Goal: Task Accomplishment & Management: Manage account settings

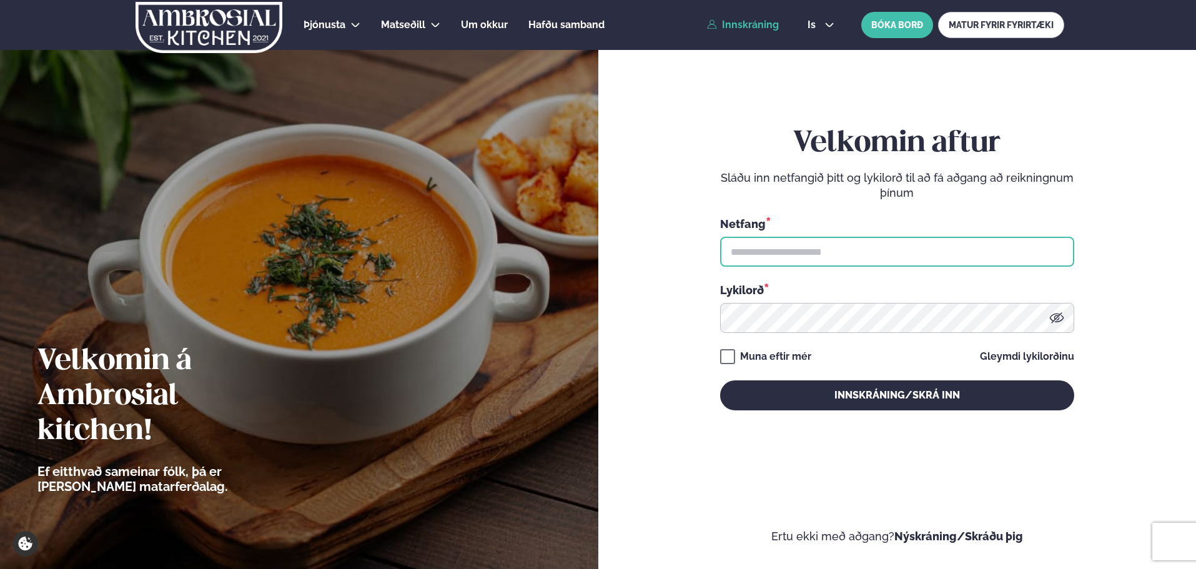
click at [843, 242] on input "text" at bounding box center [897, 252] width 354 height 30
type input "**********"
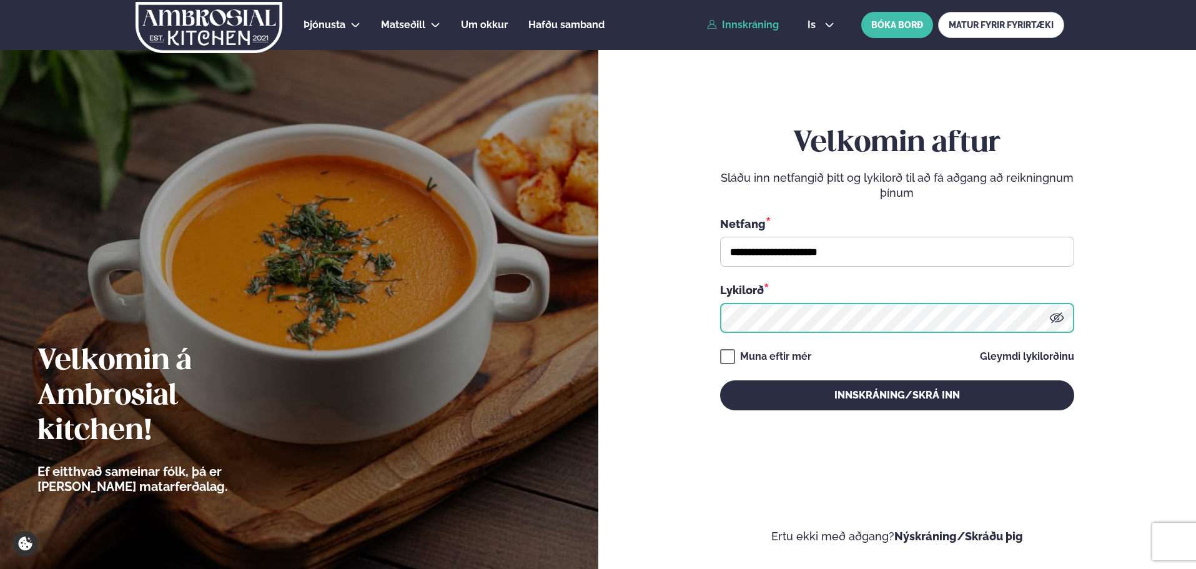
click at [720, 380] on button "Innskráning/Skrá inn" at bounding box center [897, 395] width 354 height 30
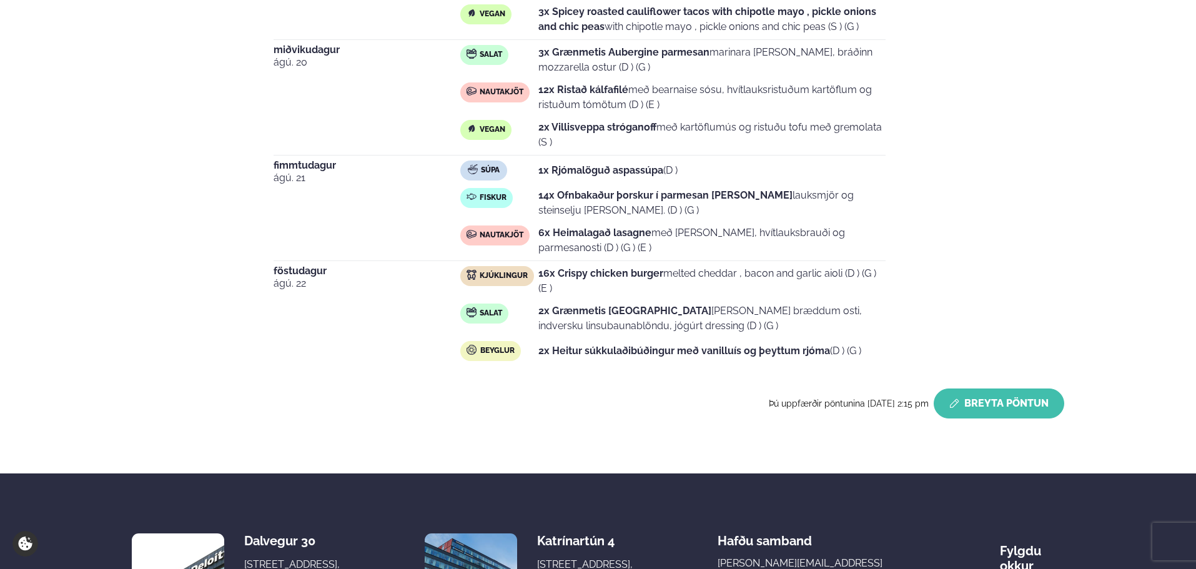
click at [957, 396] on button "Breyta Pöntun" at bounding box center [998, 403] width 130 height 30
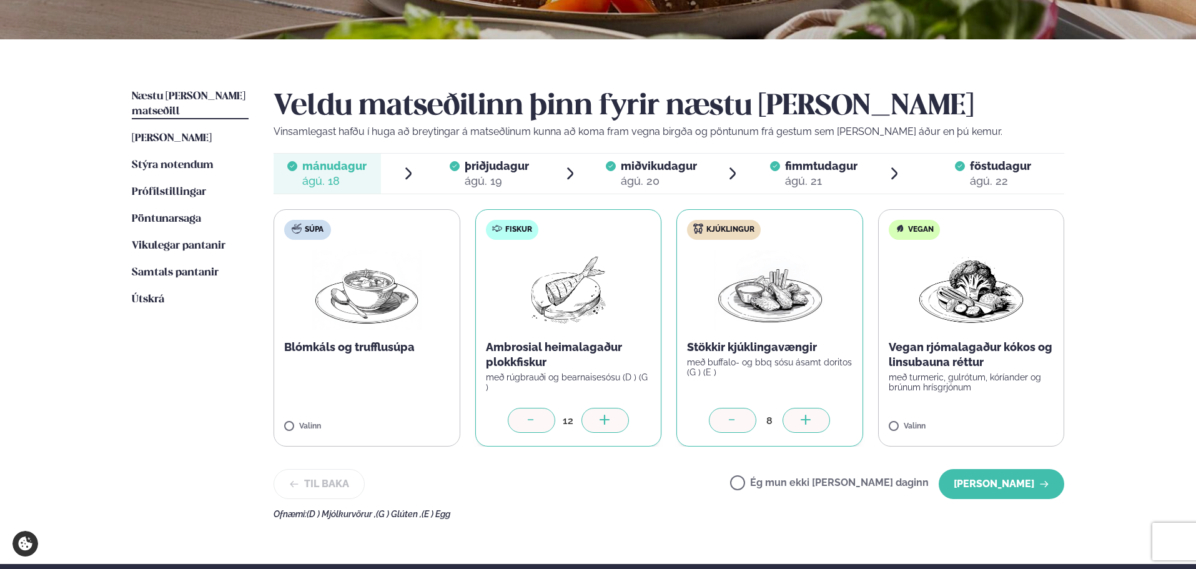
scroll to position [297, 0]
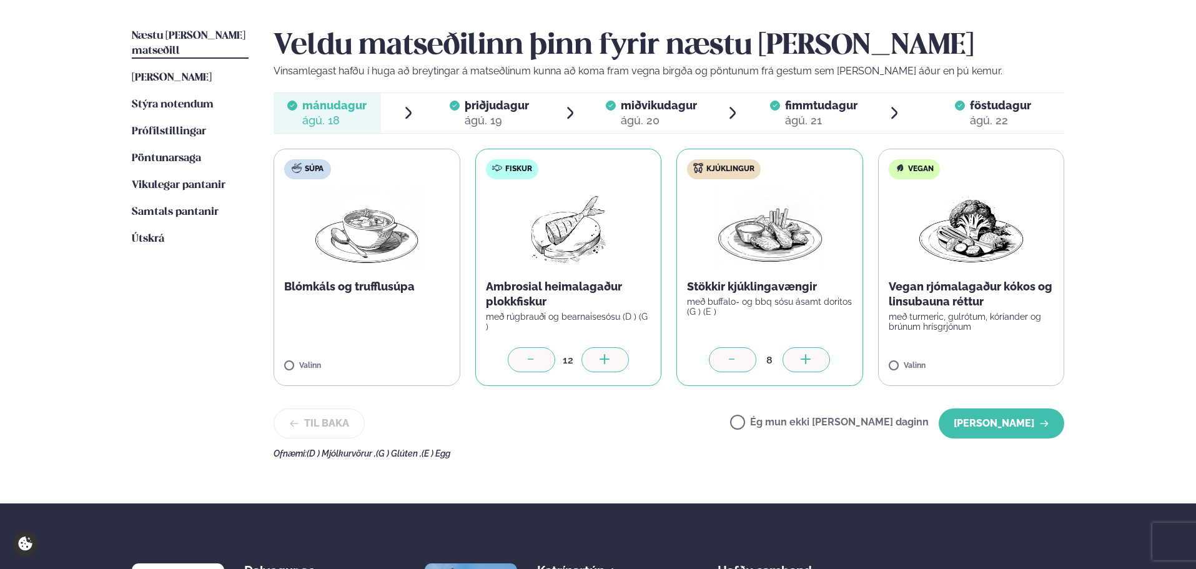
click at [810, 360] on icon at bounding box center [806, 360] width 12 height 12
click at [988, 421] on button "[PERSON_NAME]" at bounding box center [1001, 423] width 126 height 30
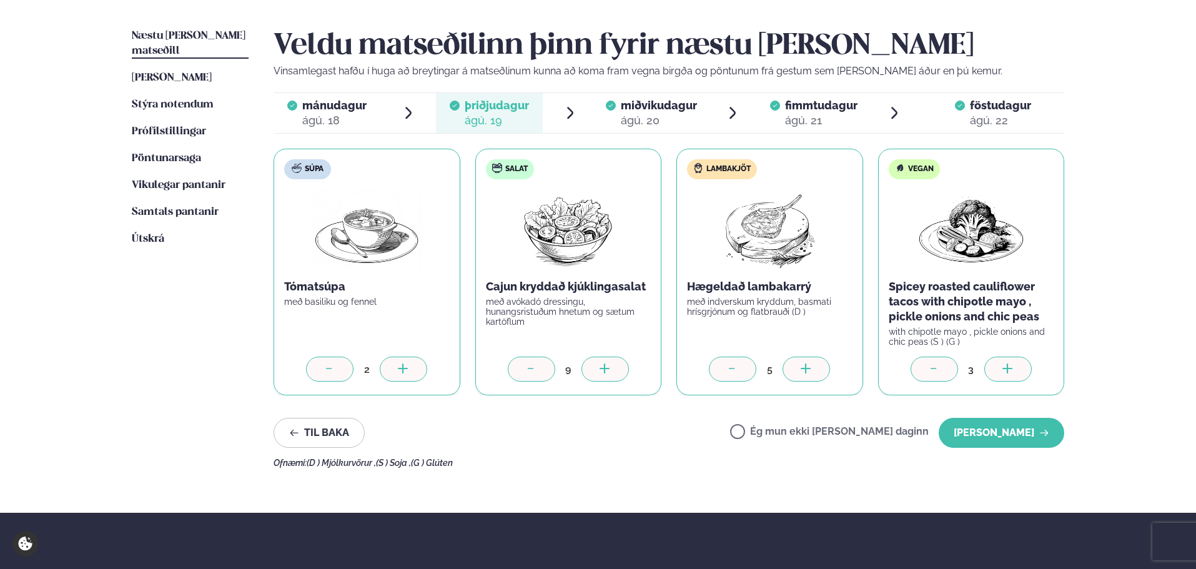
click at [1017, 368] on div at bounding box center [1007, 369] width 47 height 25
click at [994, 431] on button "[PERSON_NAME]" at bounding box center [1001, 433] width 126 height 30
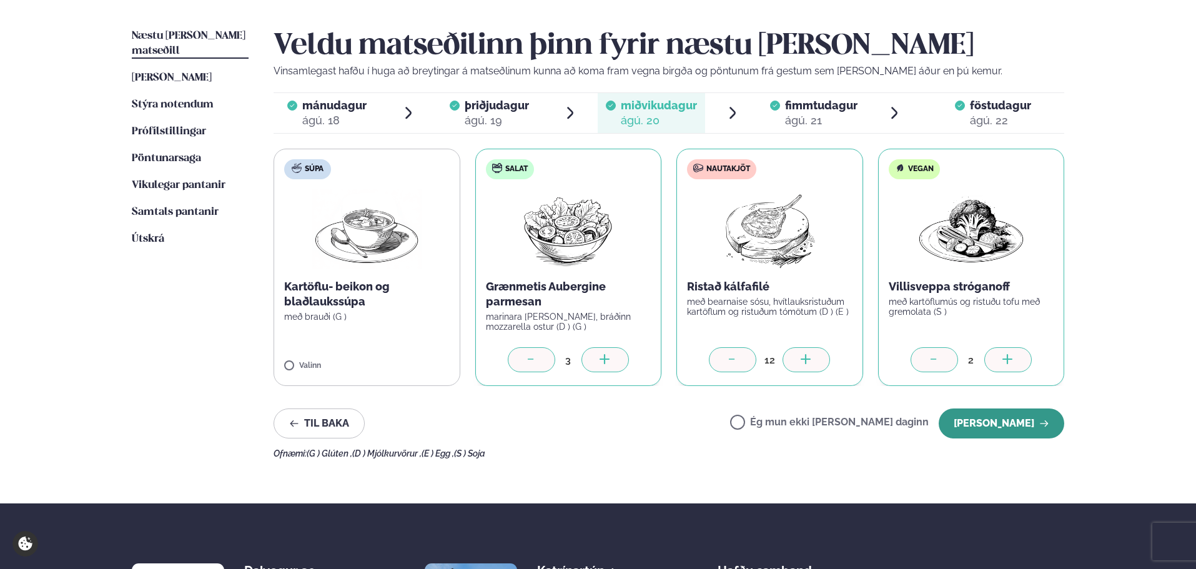
click at [1004, 423] on button "[PERSON_NAME]" at bounding box center [1001, 423] width 126 height 30
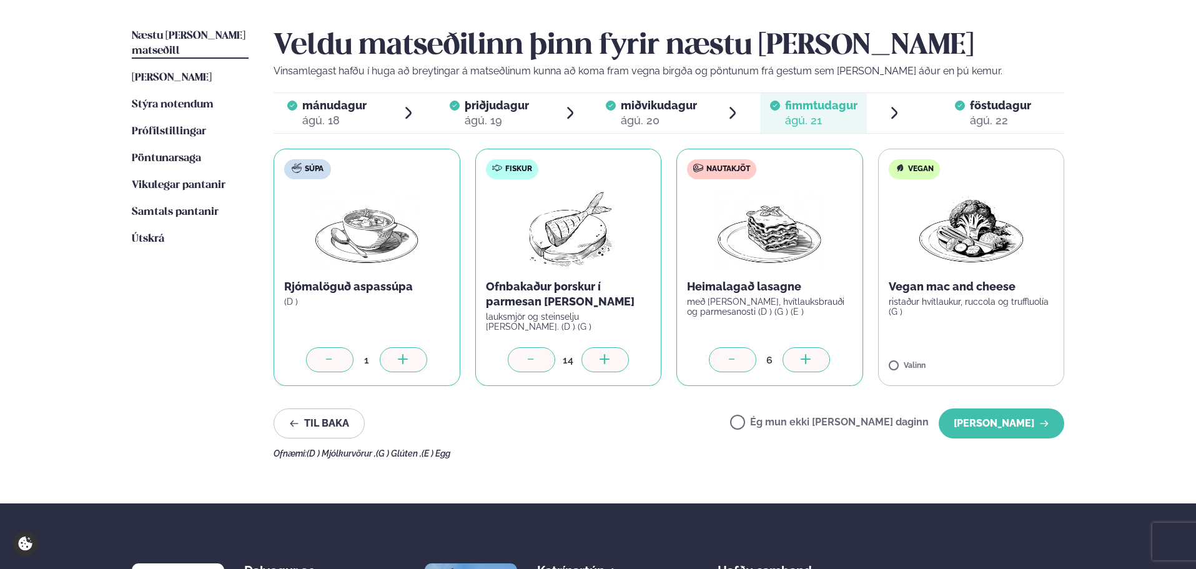
click at [805, 353] on div at bounding box center [805, 359] width 47 height 25
click at [992, 426] on button "[PERSON_NAME]" at bounding box center [1001, 423] width 126 height 30
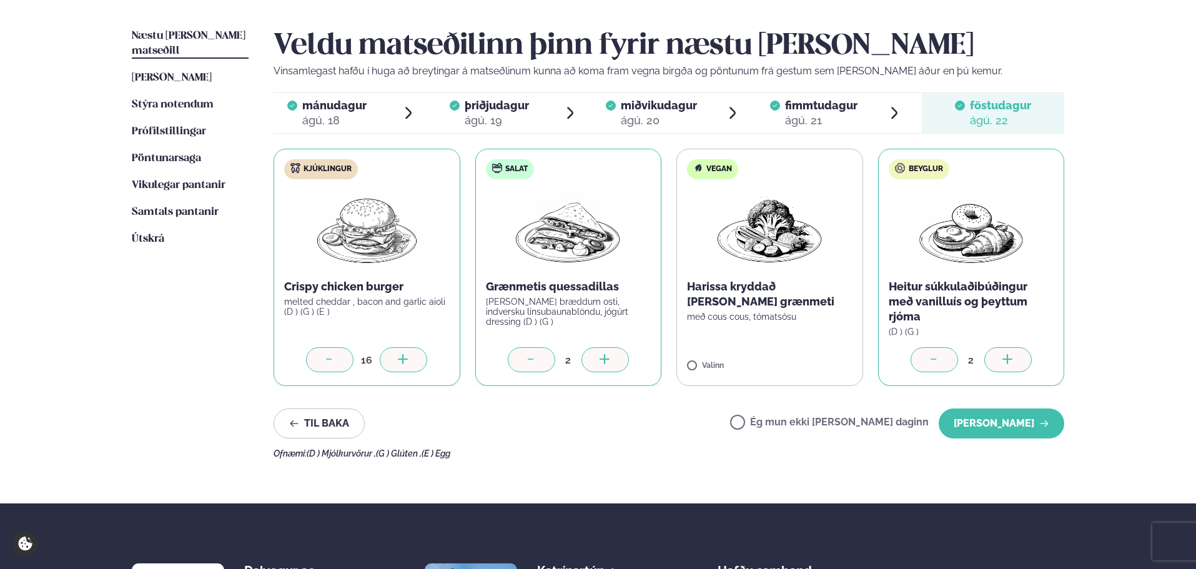
click at [420, 358] on div at bounding box center [403, 359] width 47 height 25
click at [1024, 428] on button "[PERSON_NAME]" at bounding box center [1001, 423] width 126 height 30
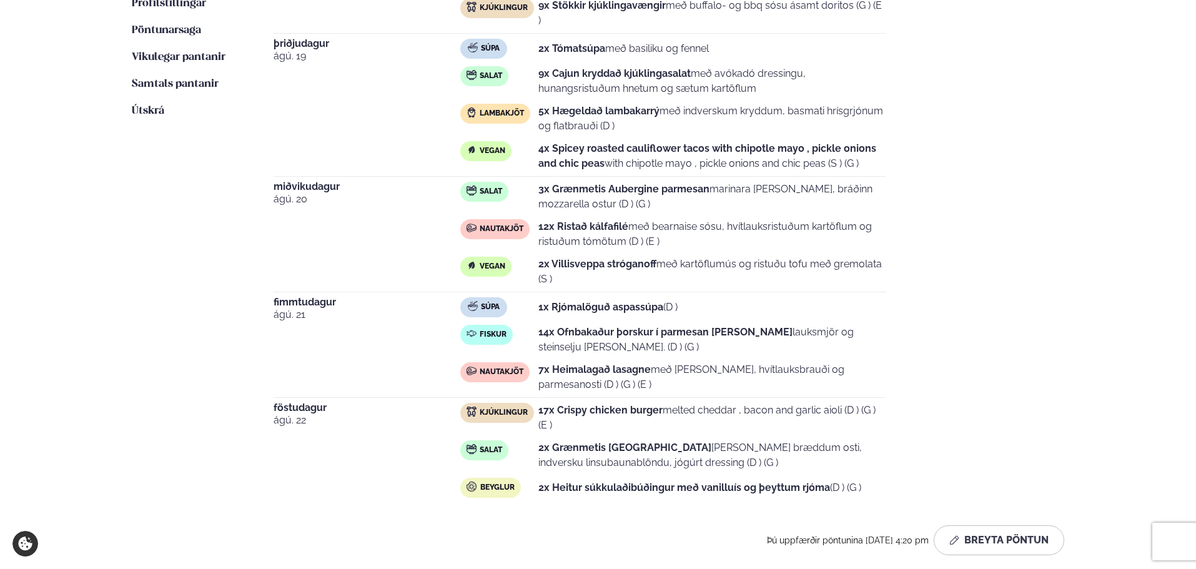
scroll to position [624, 0]
